Goal: Entertainment & Leisure: Consume media (video, audio)

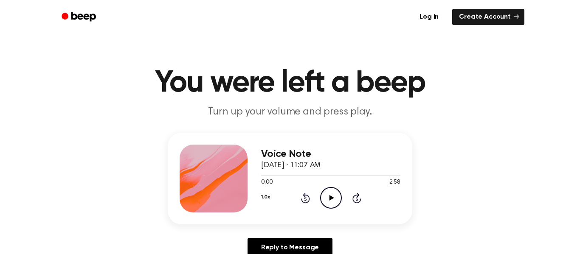
click at [329, 194] on icon "Play Audio" at bounding box center [331, 198] width 22 height 22
click at [329, 202] on icon "Pause Audio" at bounding box center [331, 198] width 22 height 22
click at [329, 202] on icon "Play Audio" at bounding box center [331, 198] width 22 height 22
drag, startPoint x: 263, startPoint y: 178, endPoint x: 242, endPoint y: 169, distance: 23.3
click at [242, 169] on div "Voice Note [DATE] · 11:07 AM 0:03 2:58 Your browser does not support the [objec…" at bounding box center [290, 179] width 245 height 92
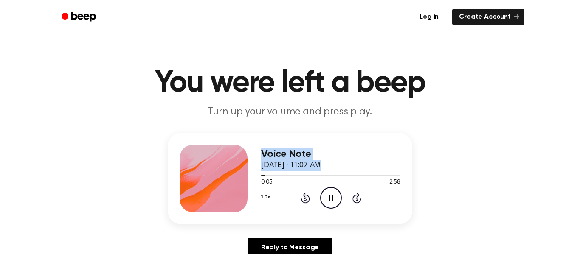
drag, startPoint x: 259, startPoint y: 177, endPoint x: 227, endPoint y: 174, distance: 32.0
click at [227, 174] on div "Voice Note [DATE] · 11:07 AM 0:05 2:58 Your browser does not support the [objec…" at bounding box center [290, 179] width 245 height 92
click at [198, 183] on div at bounding box center [214, 179] width 68 height 68
drag, startPoint x: 271, startPoint y: 177, endPoint x: 282, endPoint y: 178, distance: 11.5
click at [282, 178] on div at bounding box center [330, 175] width 139 height 7
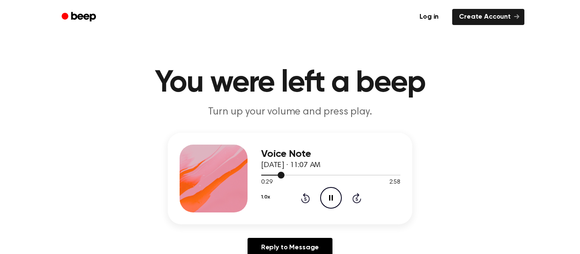
drag, startPoint x: 275, startPoint y: 177, endPoint x: 297, endPoint y: 174, distance: 22.7
click at [297, 174] on div at bounding box center [330, 175] width 139 height 7
drag, startPoint x: 296, startPoint y: 175, endPoint x: 324, endPoint y: 172, distance: 27.3
click at [324, 172] on div at bounding box center [330, 175] width 139 height 7
drag, startPoint x: 324, startPoint y: 172, endPoint x: 382, endPoint y: 166, distance: 58.1
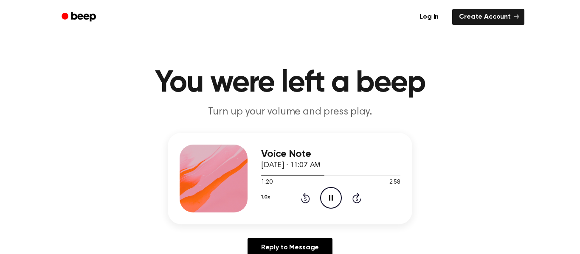
click at [382, 166] on div "Voice Note [DATE] · 11:07 AM 1:20 2:58 Your browser does not support the [objec…" at bounding box center [330, 179] width 139 height 68
drag, startPoint x: 320, startPoint y: 175, endPoint x: 367, endPoint y: 171, distance: 46.9
click at [367, 171] on div "Voice Note [DATE] · 11:07 AM 1:23 2:58 Your browser does not support the [objec…" at bounding box center [330, 179] width 139 height 68
click at [272, 175] on div at bounding box center [299, 175] width 76 height 1
click at [262, 175] on div at bounding box center [267, 175] width 12 height 1
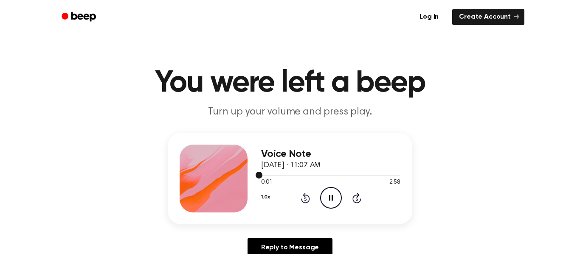
click at [262, 175] on span at bounding box center [259, 175] width 7 height 7
click at [327, 191] on icon "Pause Audio" at bounding box center [331, 198] width 22 height 22
